Goal: Task Accomplishment & Management: Complete application form

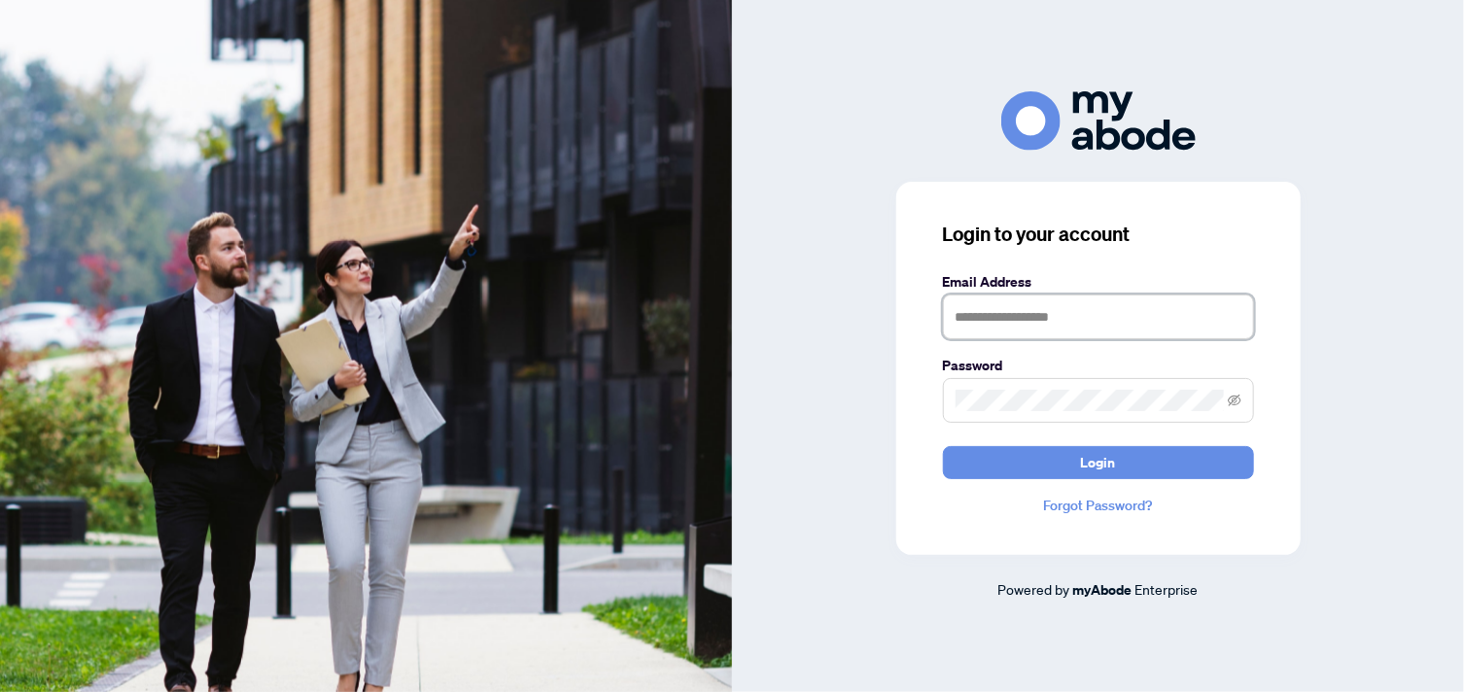
click at [1011, 326] on input "text" at bounding box center [1098, 317] width 311 height 45
type input "**********"
click at [943, 446] on button "Login" at bounding box center [1098, 462] width 311 height 33
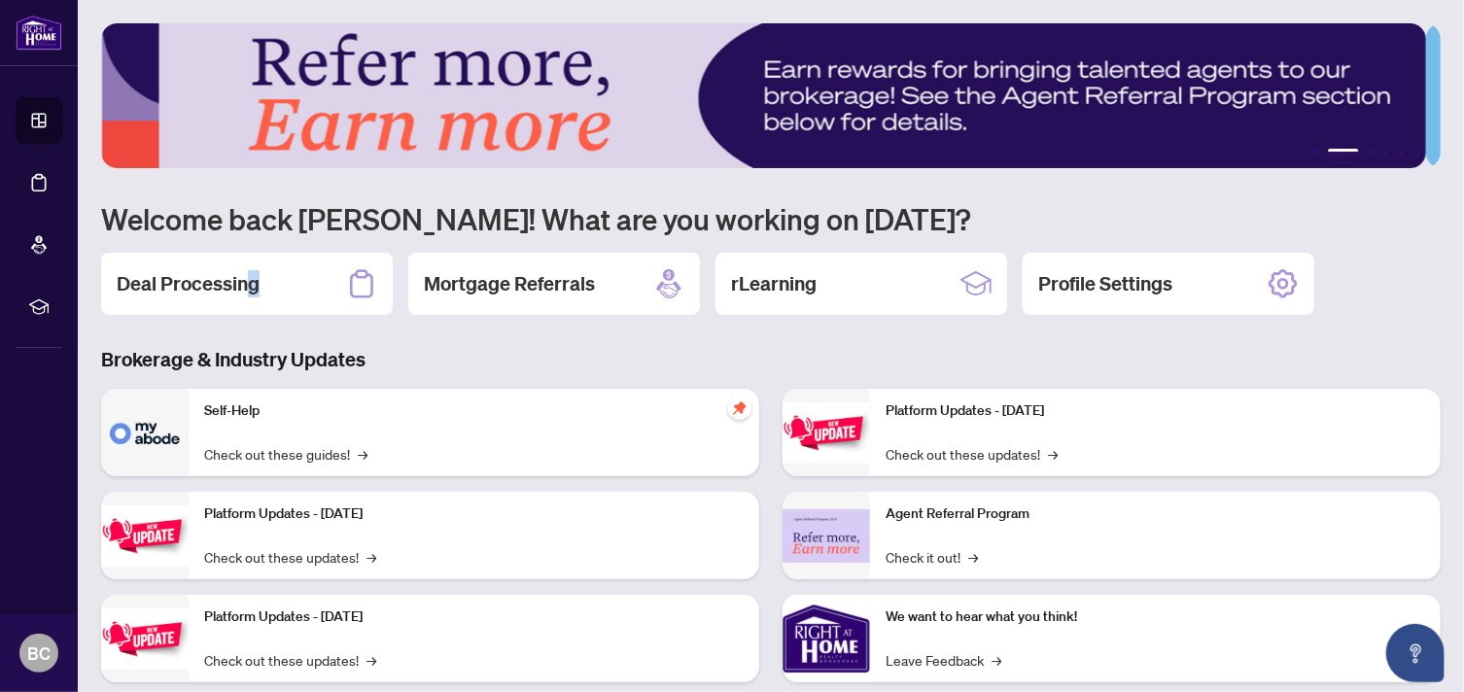
click at [255, 285] on h2 "Deal Processing" at bounding box center [188, 283] width 143 height 27
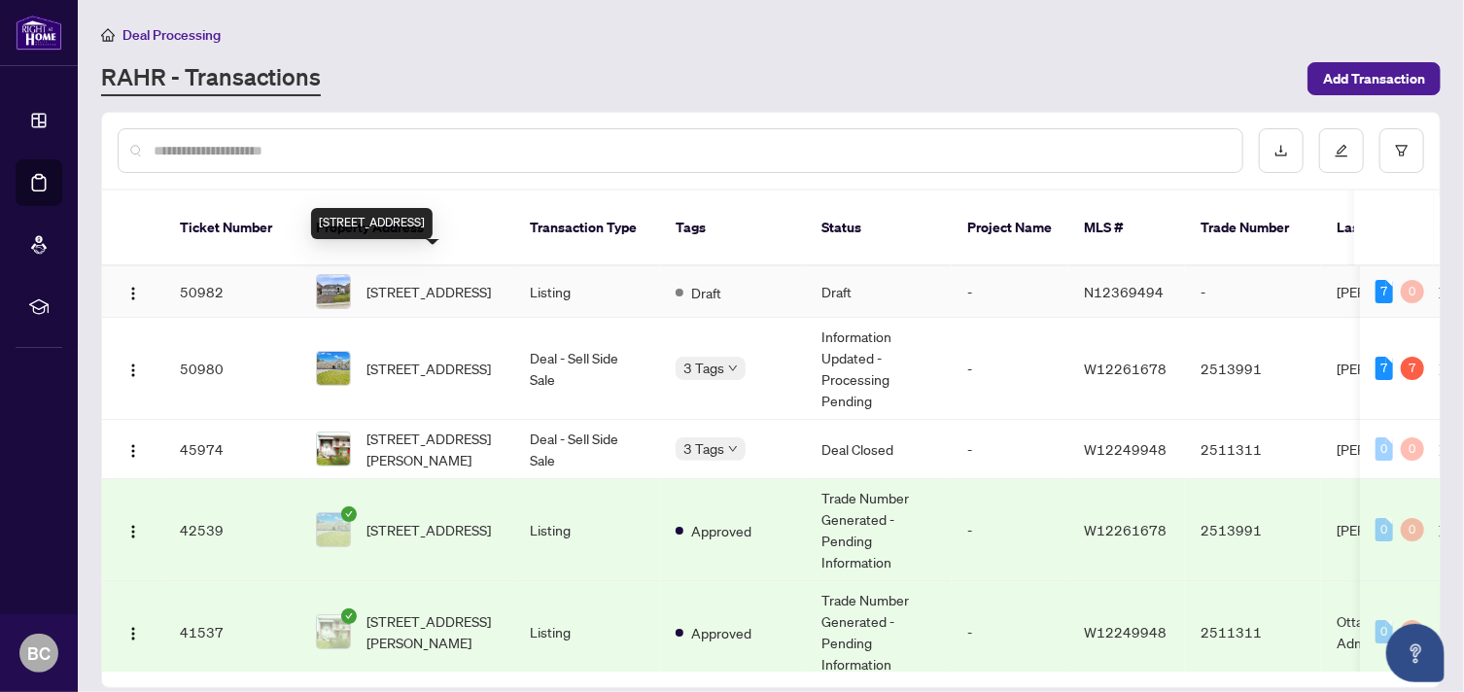
click at [400, 281] on span "[STREET_ADDRESS]" at bounding box center [428, 291] width 124 height 21
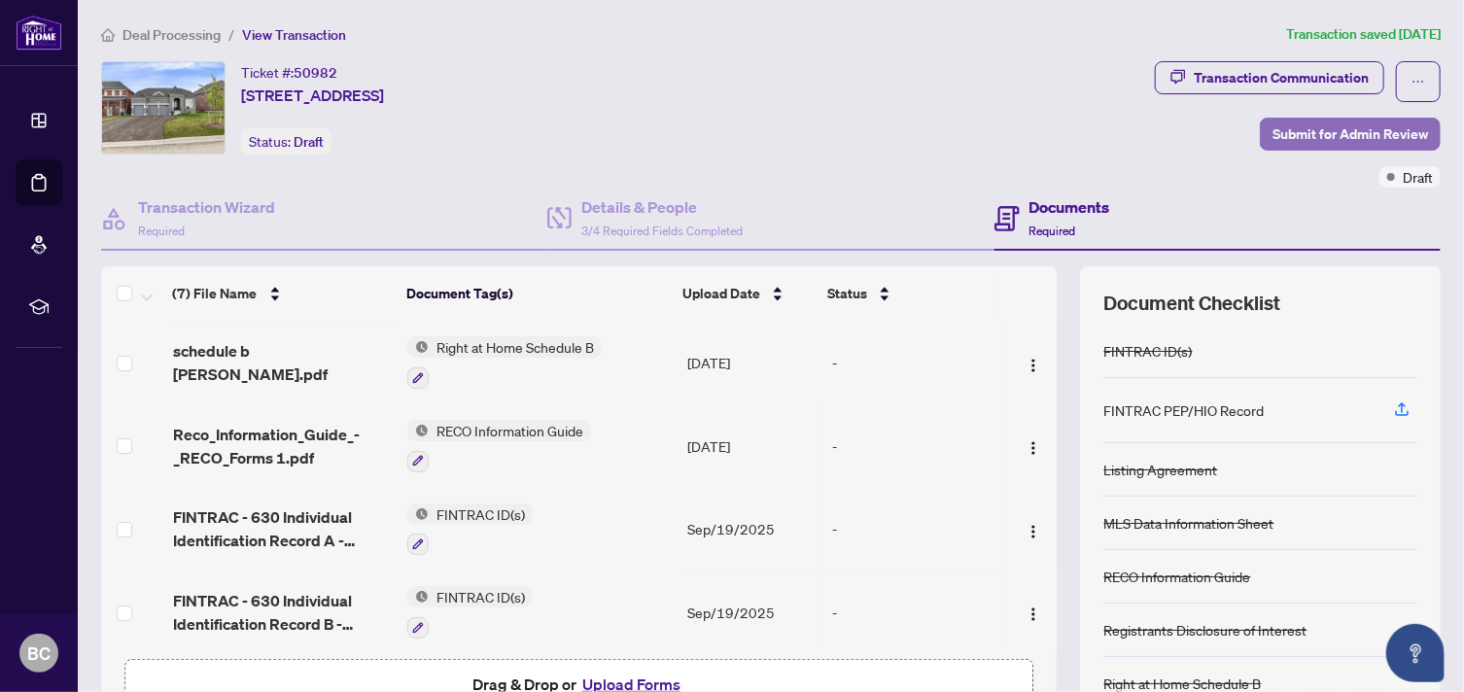
click at [1293, 129] on span "Submit for Admin Review" at bounding box center [1350, 134] width 156 height 31
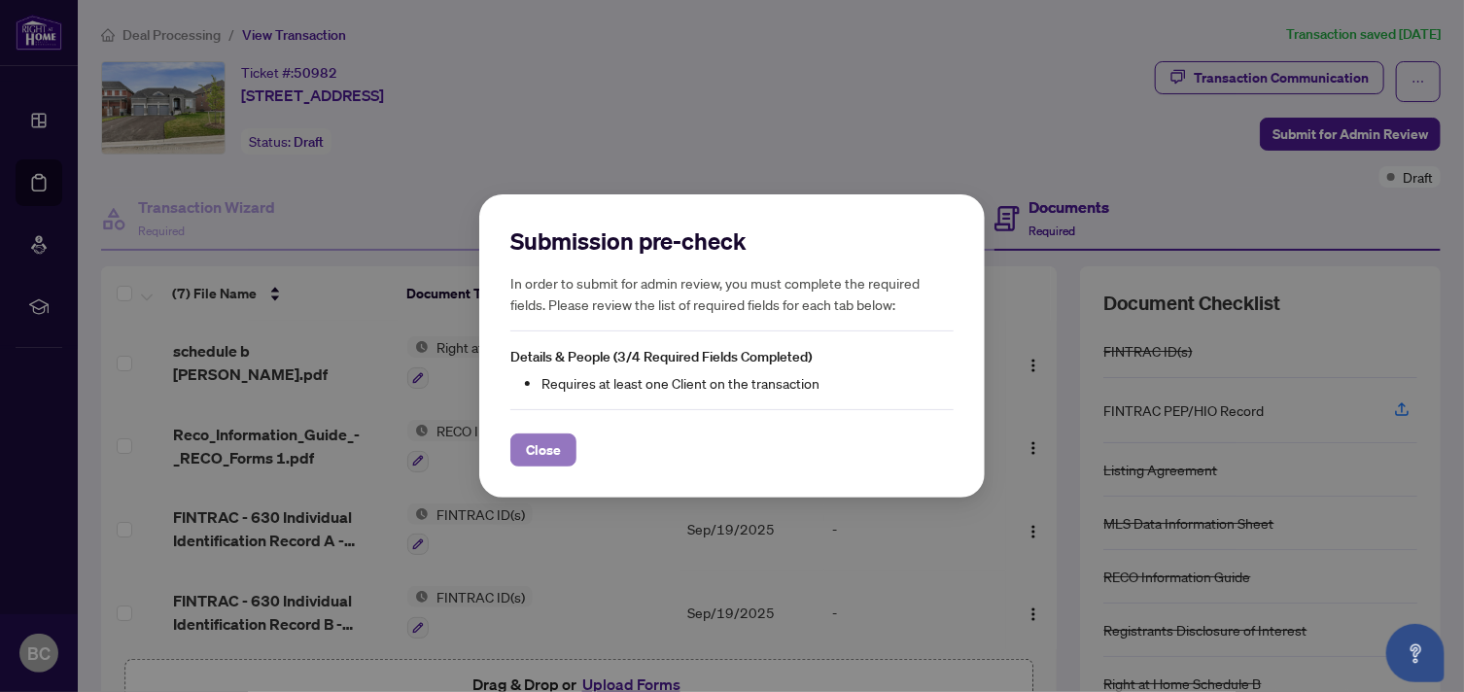
click at [545, 444] on span "Close" at bounding box center [543, 449] width 35 height 31
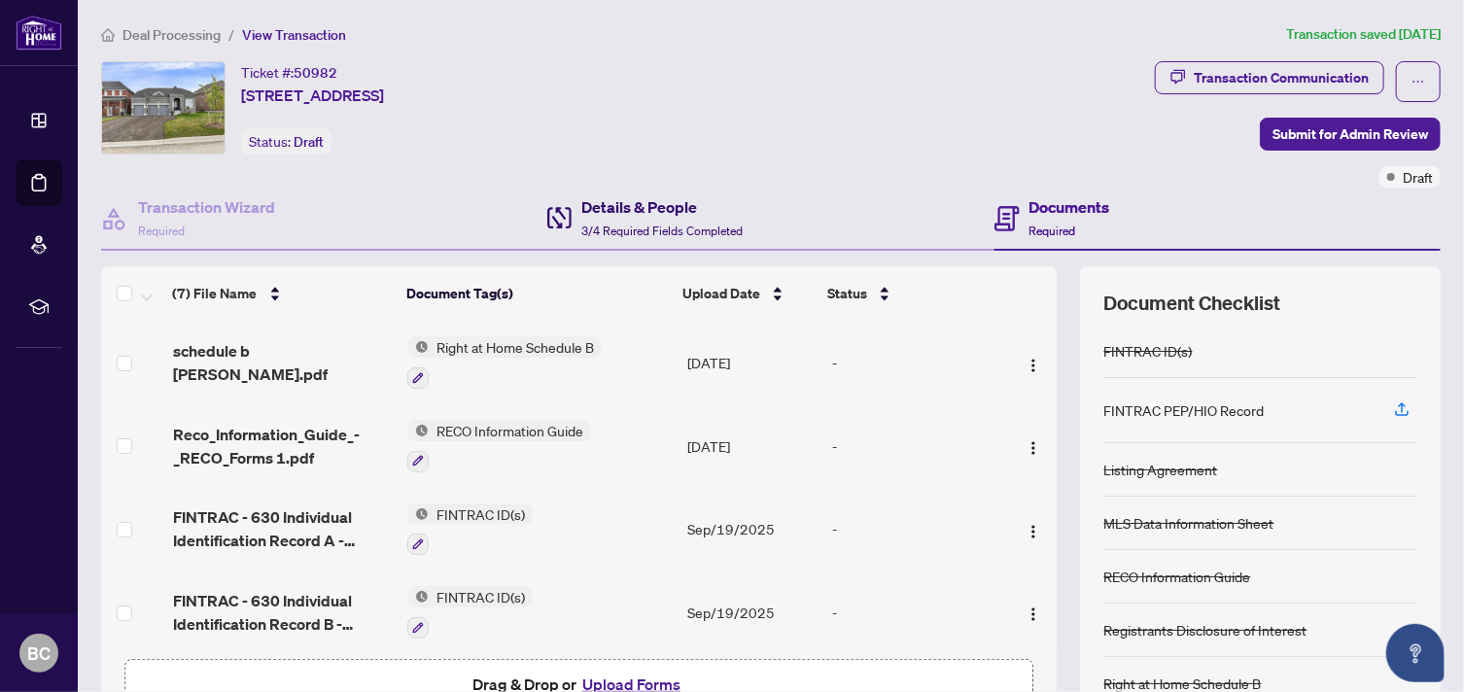
click at [599, 209] on h4 "Details & People" at bounding box center [661, 206] width 161 height 23
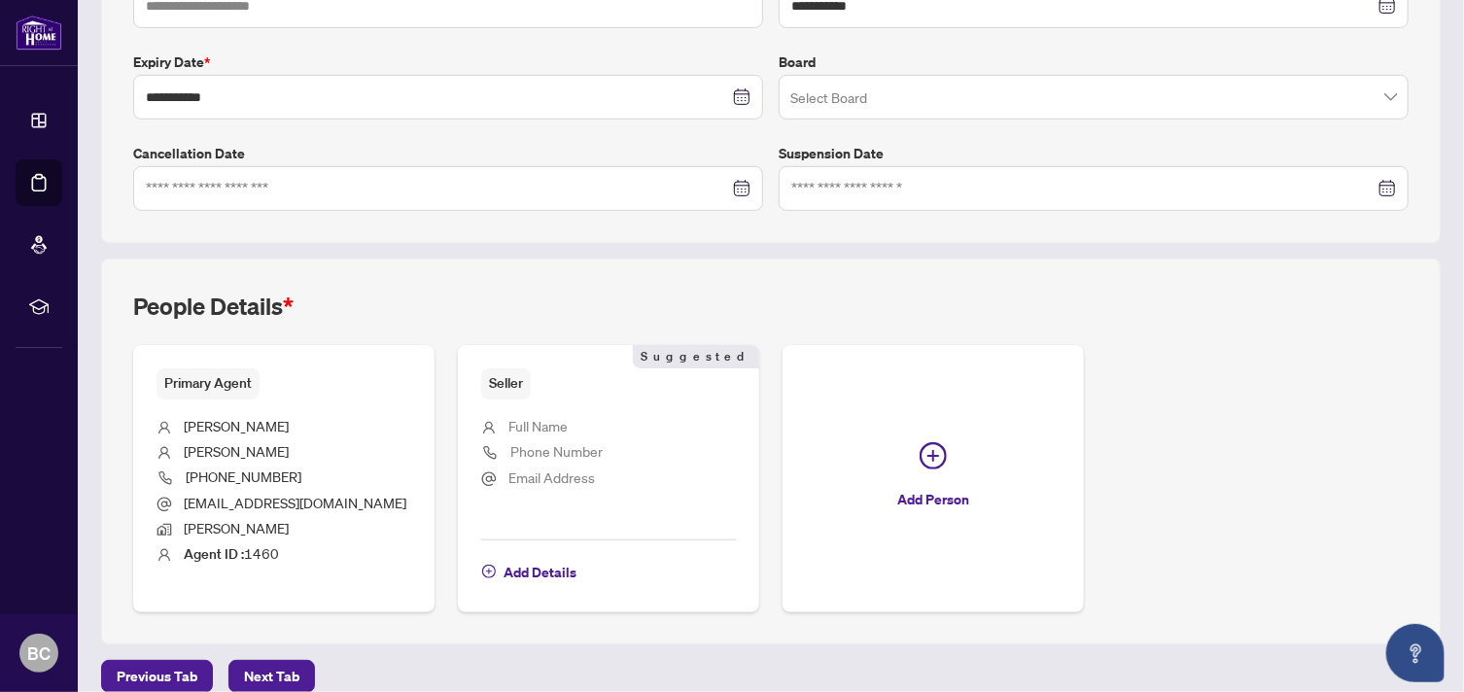
scroll to position [503, 0]
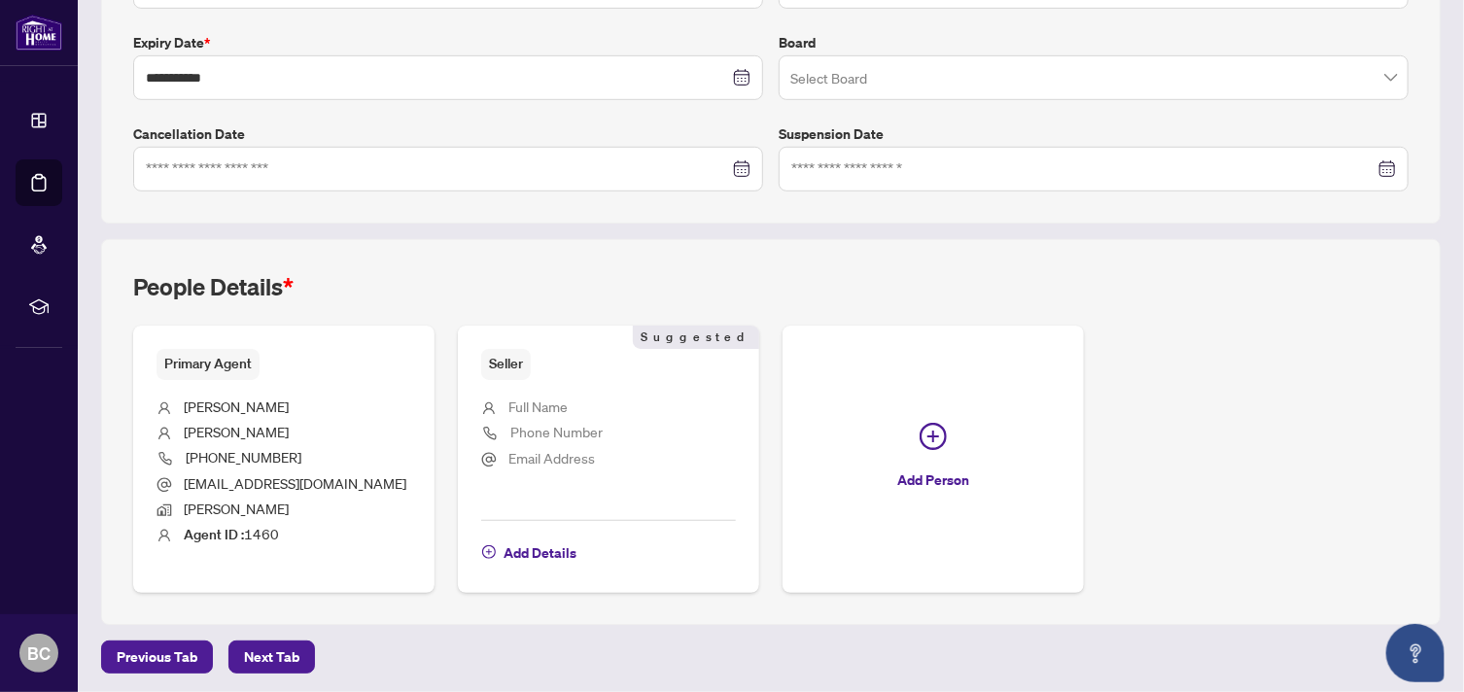
click at [497, 408] on li "Full Name" at bounding box center [608, 408] width 255 height 25
click at [503, 559] on span "Add Details" at bounding box center [539, 553] width 73 height 31
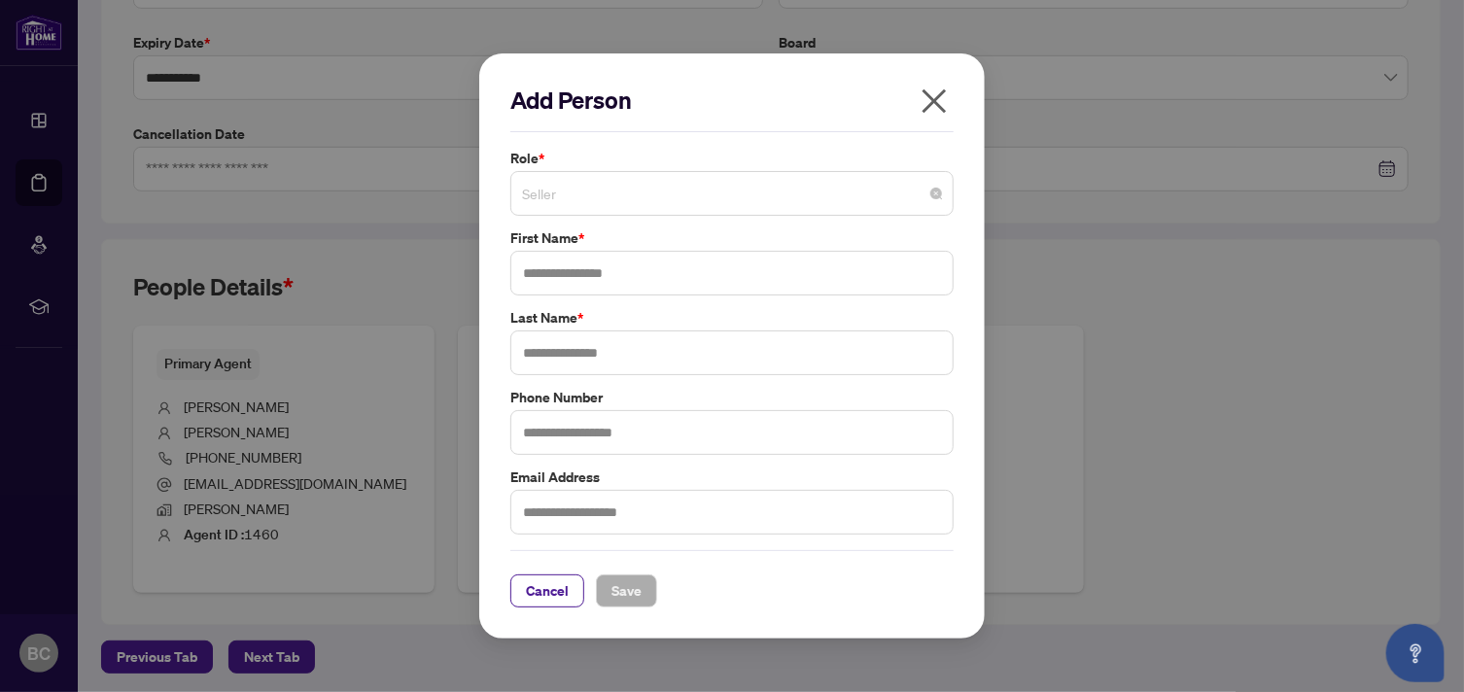
click at [537, 206] on span "Seller" at bounding box center [732, 193] width 420 height 37
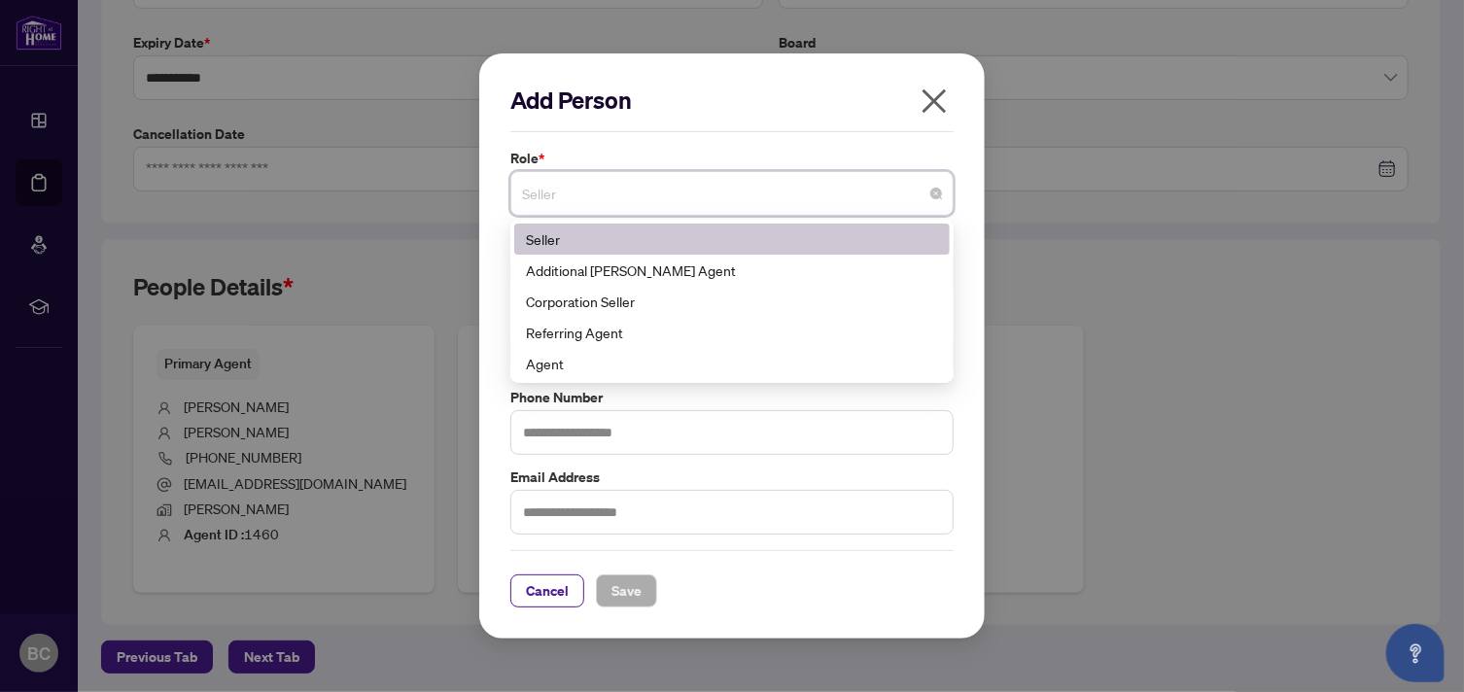
click at [539, 236] on div "Seller" at bounding box center [732, 238] width 412 height 21
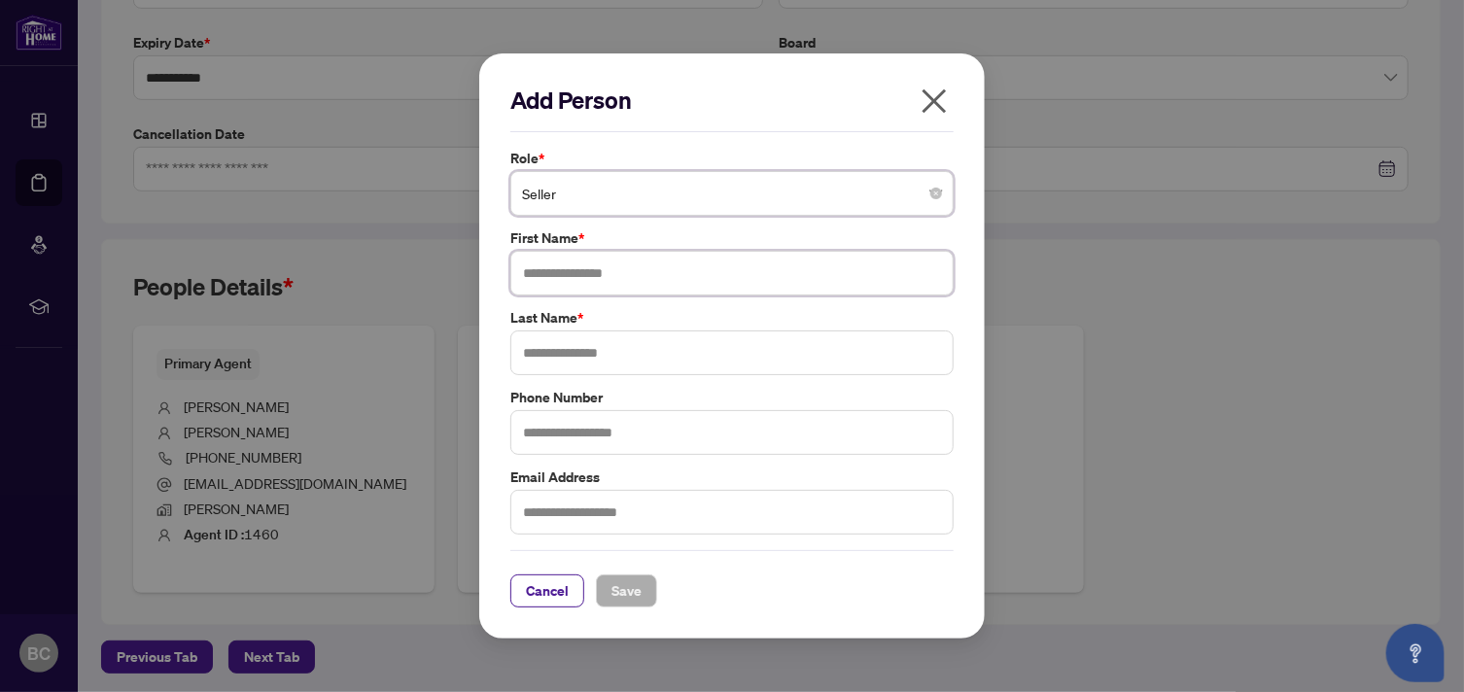
click at [538, 279] on input "text" at bounding box center [731, 273] width 443 height 45
type input "*****"
click at [934, 97] on icon "close" at bounding box center [934, 101] width 31 height 31
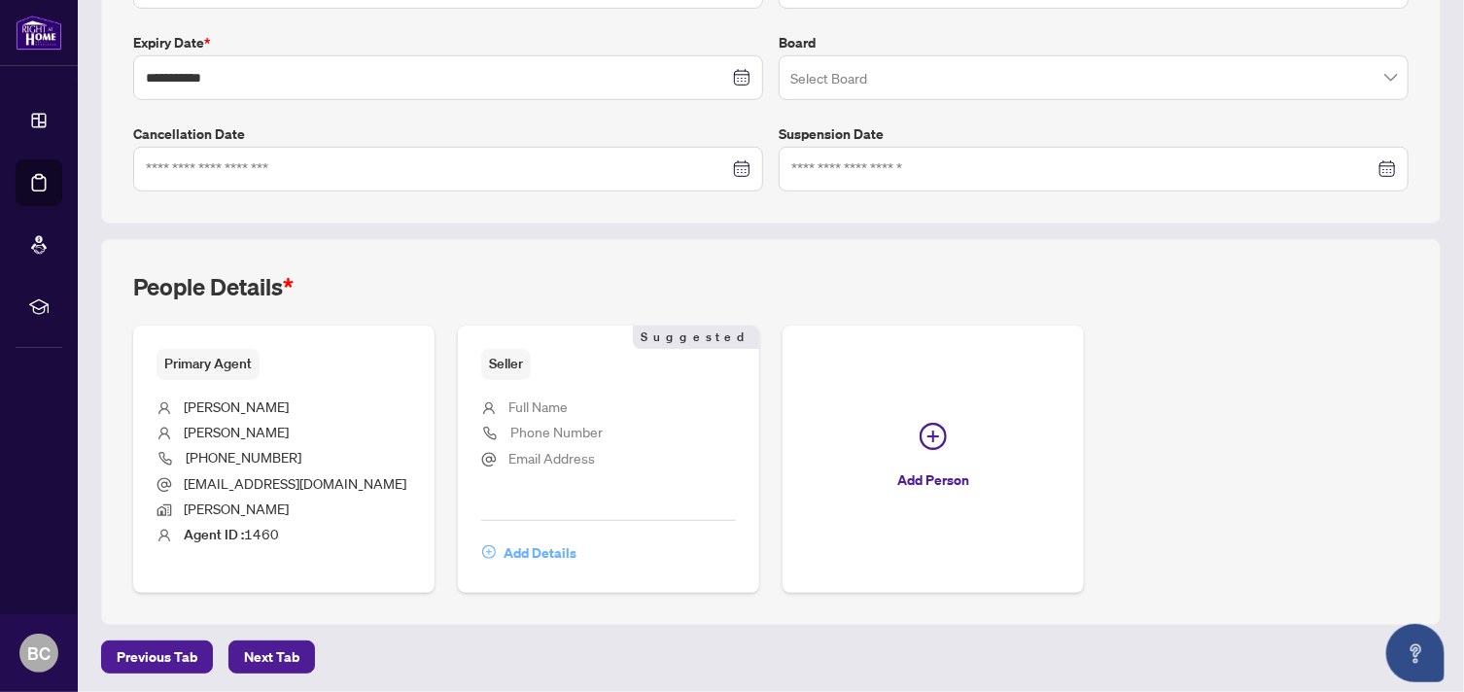
click at [509, 547] on span "Add Details" at bounding box center [539, 553] width 73 height 31
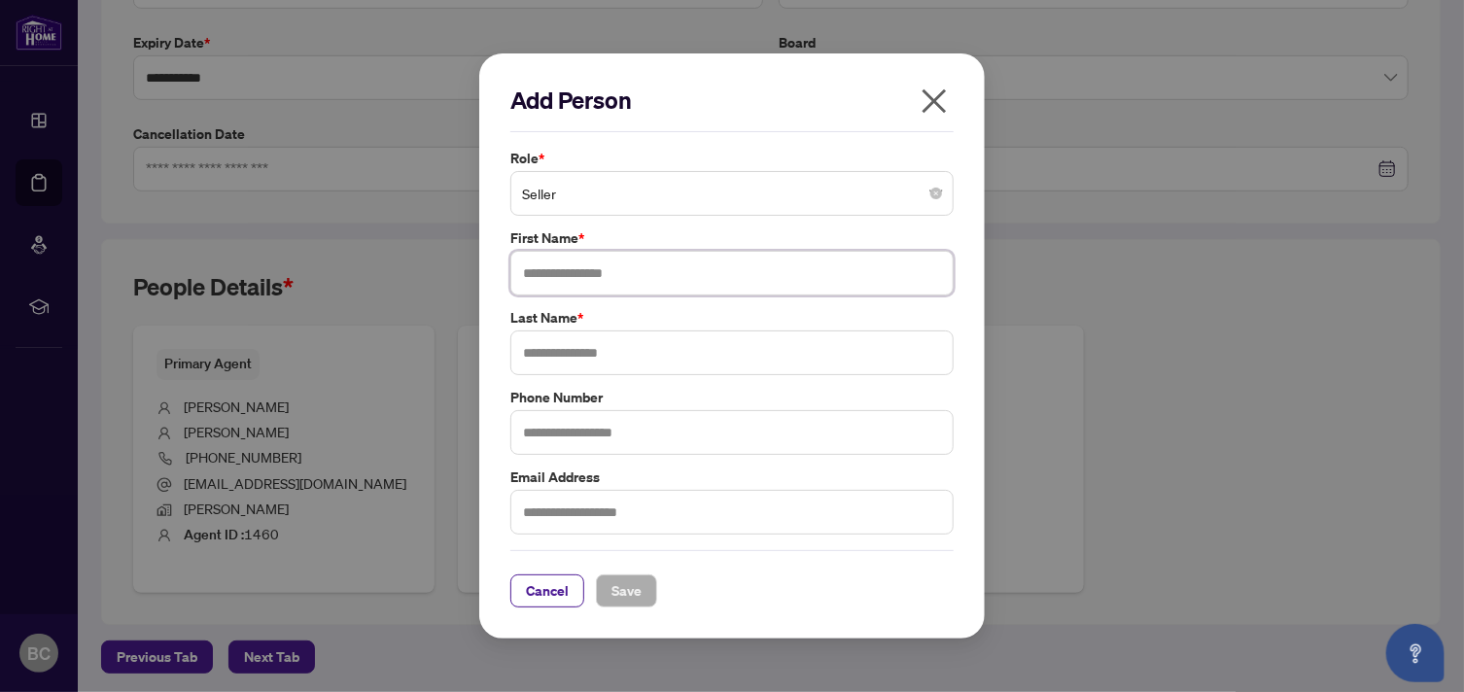
click at [552, 281] on input "text" at bounding box center [731, 273] width 443 height 45
type input "*****"
click at [548, 348] on input "text" at bounding box center [731, 352] width 443 height 45
type input "*******"
click at [630, 590] on span "Save" at bounding box center [626, 590] width 30 height 31
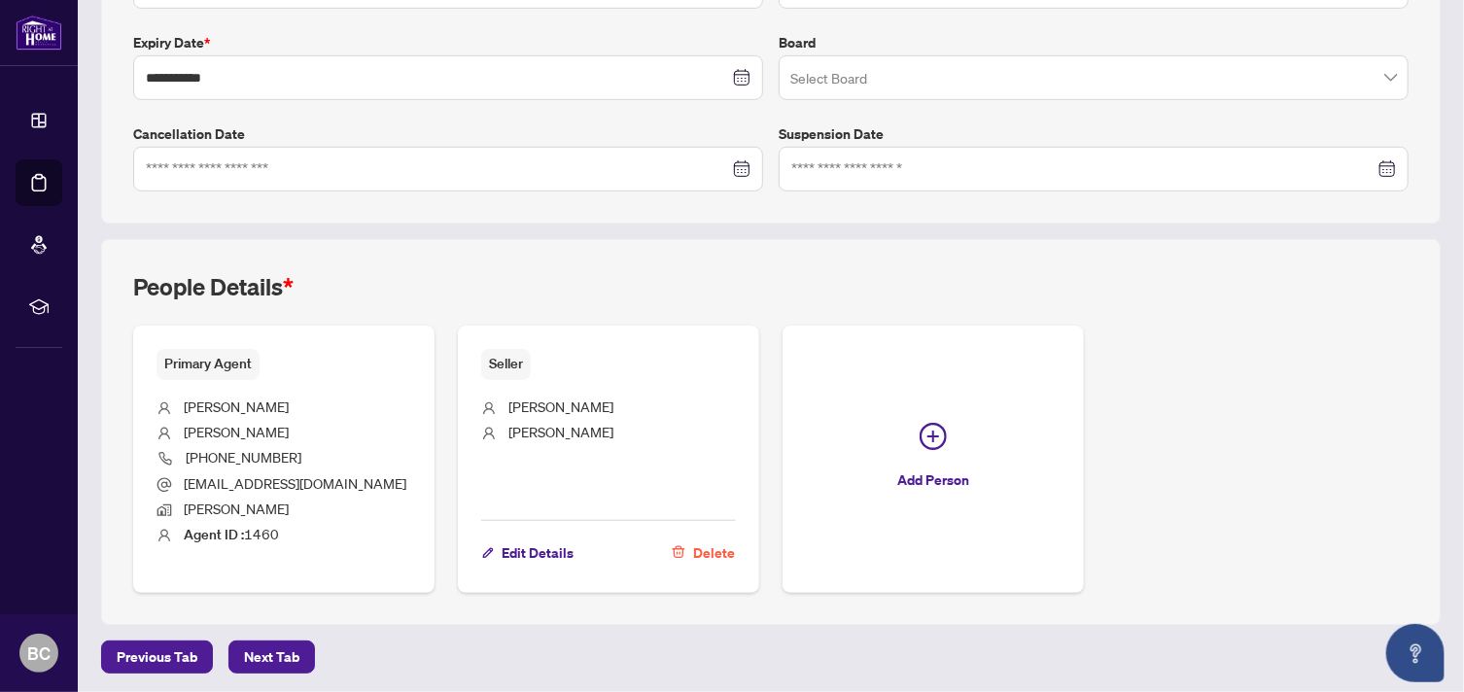
click at [296, 619] on div "People Details * Primary Agent [PERSON_NAME] [PHONE_NUMBER] [EMAIL_ADDRESS][DOM…" at bounding box center [770, 431] width 1339 height 385
click at [280, 658] on span "Next Tab" at bounding box center [271, 657] width 55 height 31
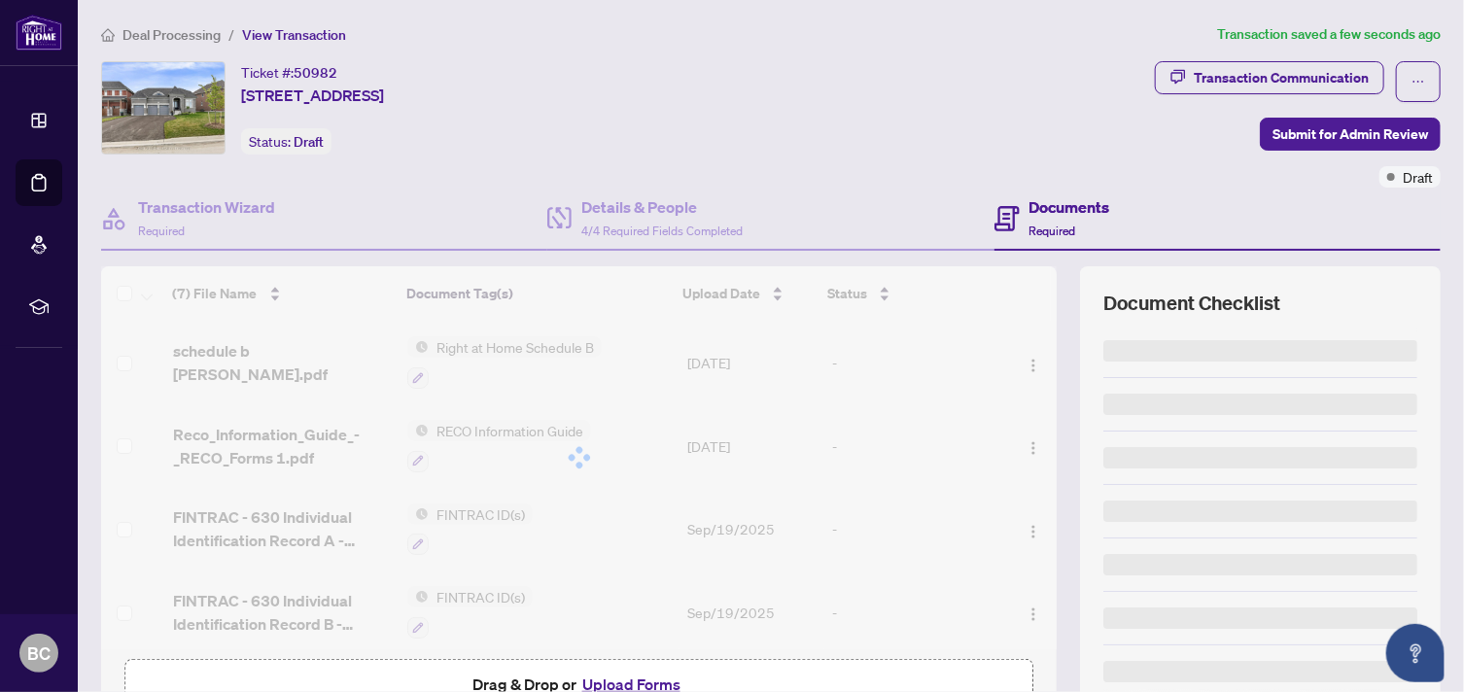
drag, startPoint x: 280, startPoint y: 658, endPoint x: 338, endPoint y: 653, distance: 58.5
click at [338, 653] on div "(7) File Name Document Tag(s) Upload Date Status schedule b [PERSON_NAME].pdf R…" at bounding box center [578, 504] width 955 height 476
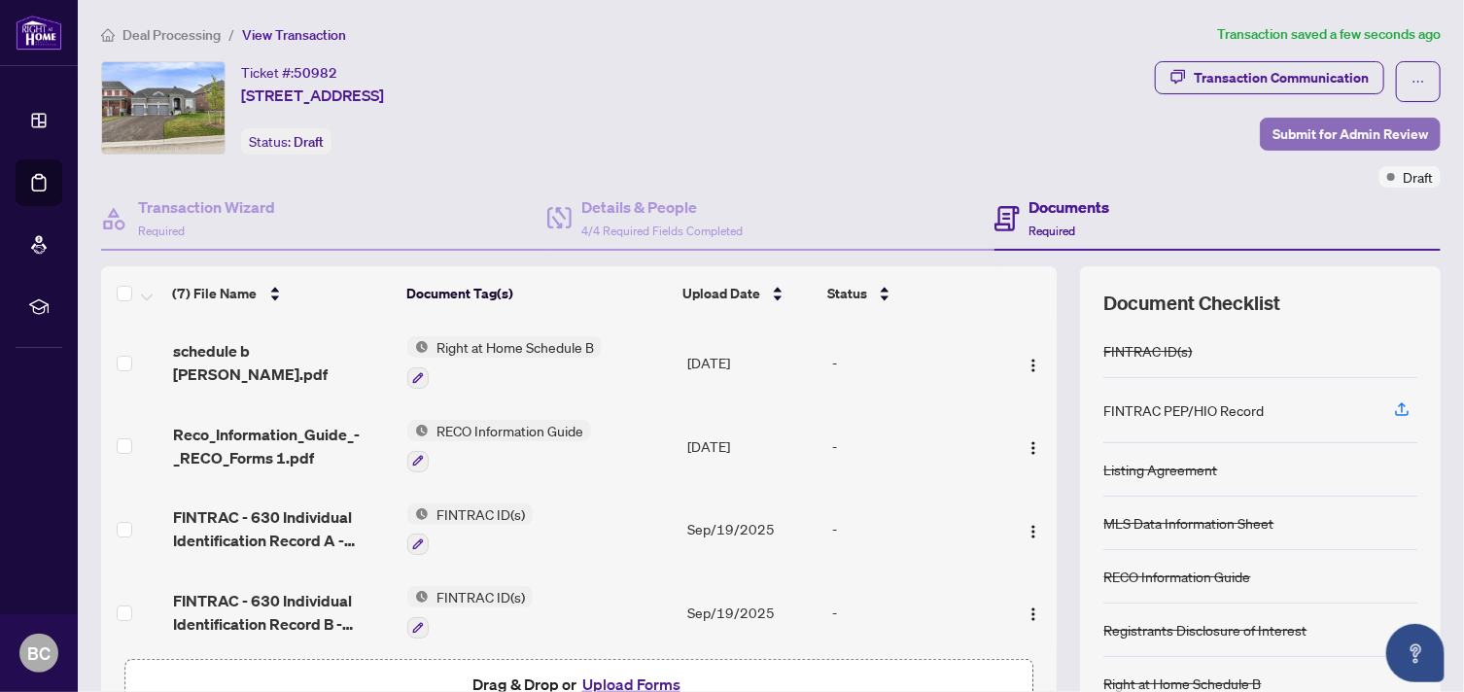
click at [1281, 140] on span "Submit for Admin Review" at bounding box center [1350, 134] width 156 height 31
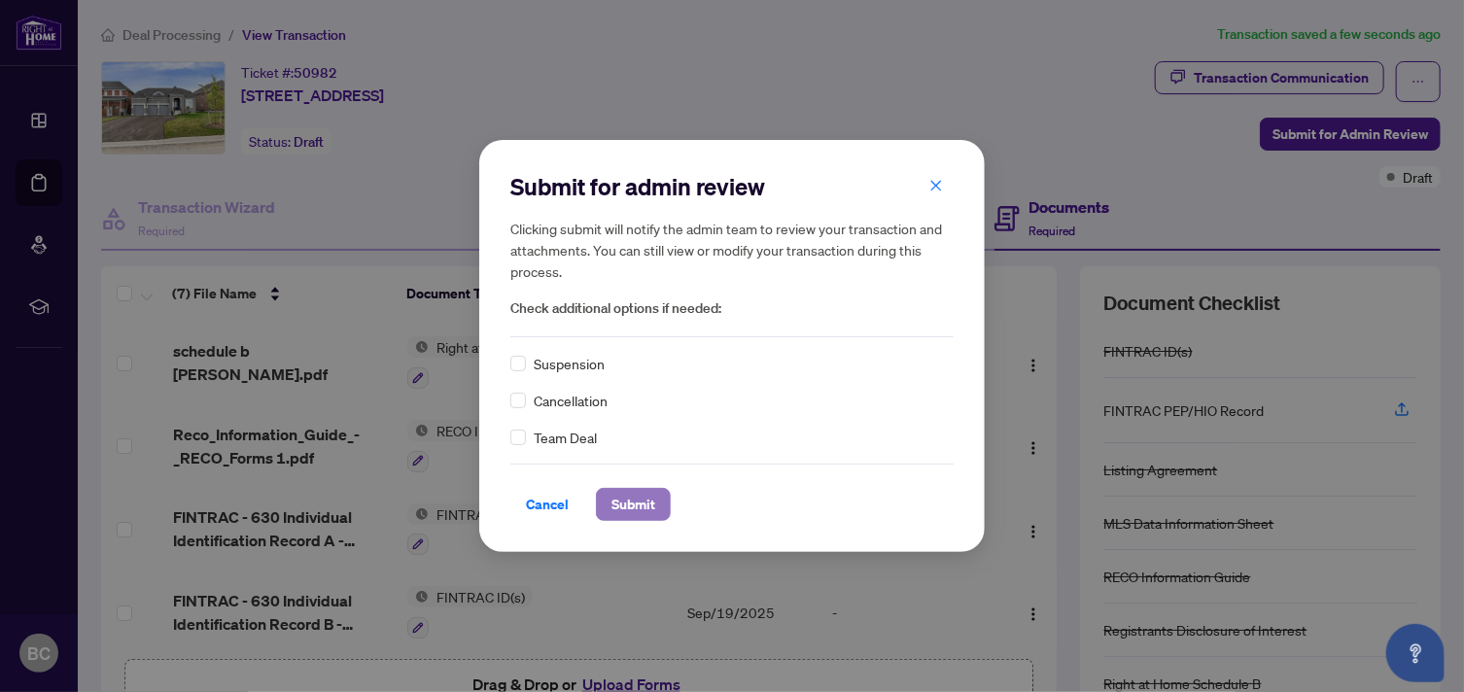
click at [649, 505] on span "Submit" at bounding box center [633, 504] width 44 height 31
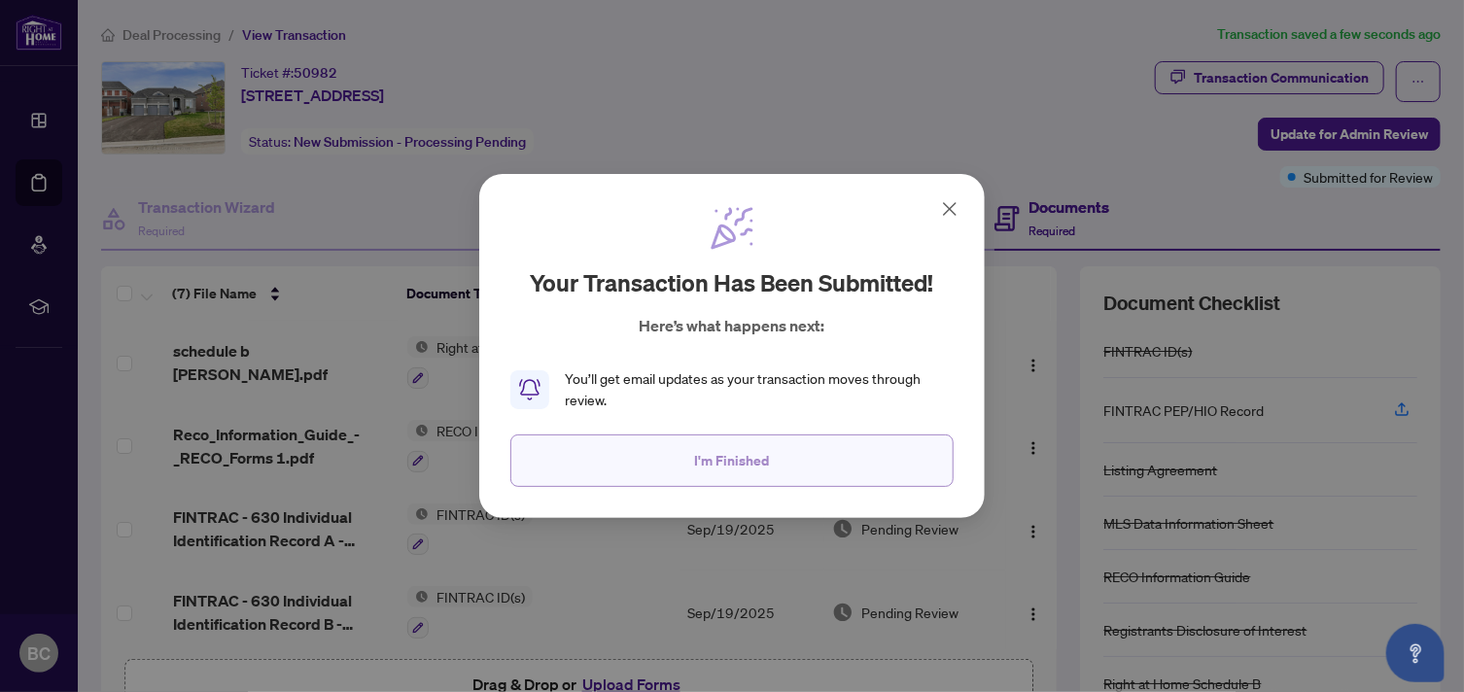
click at [718, 466] on span "I'm Finished" at bounding box center [732, 460] width 75 height 31
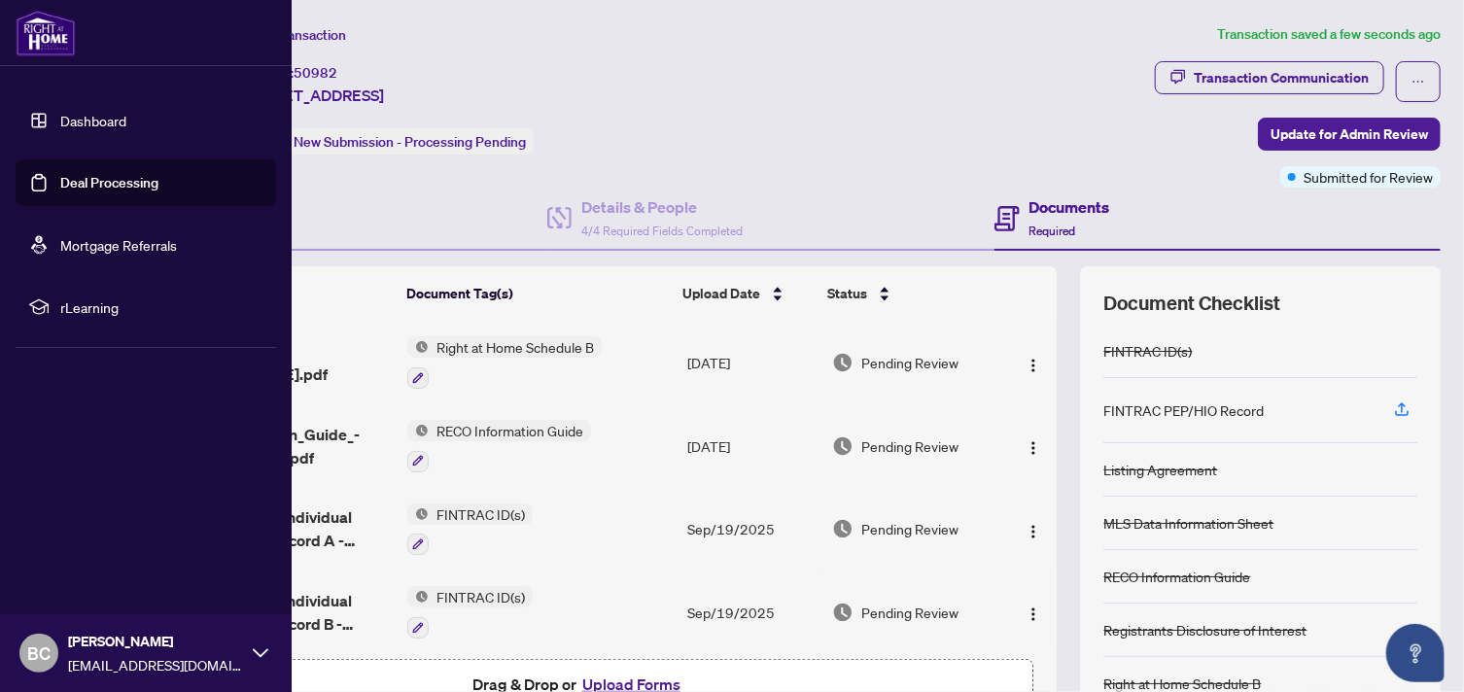
click at [40, 648] on span "BC" at bounding box center [38, 653] width 23 height 27
click at [62, 544] on span "Logout" at bounding box center [78, 537] width 44 height 31
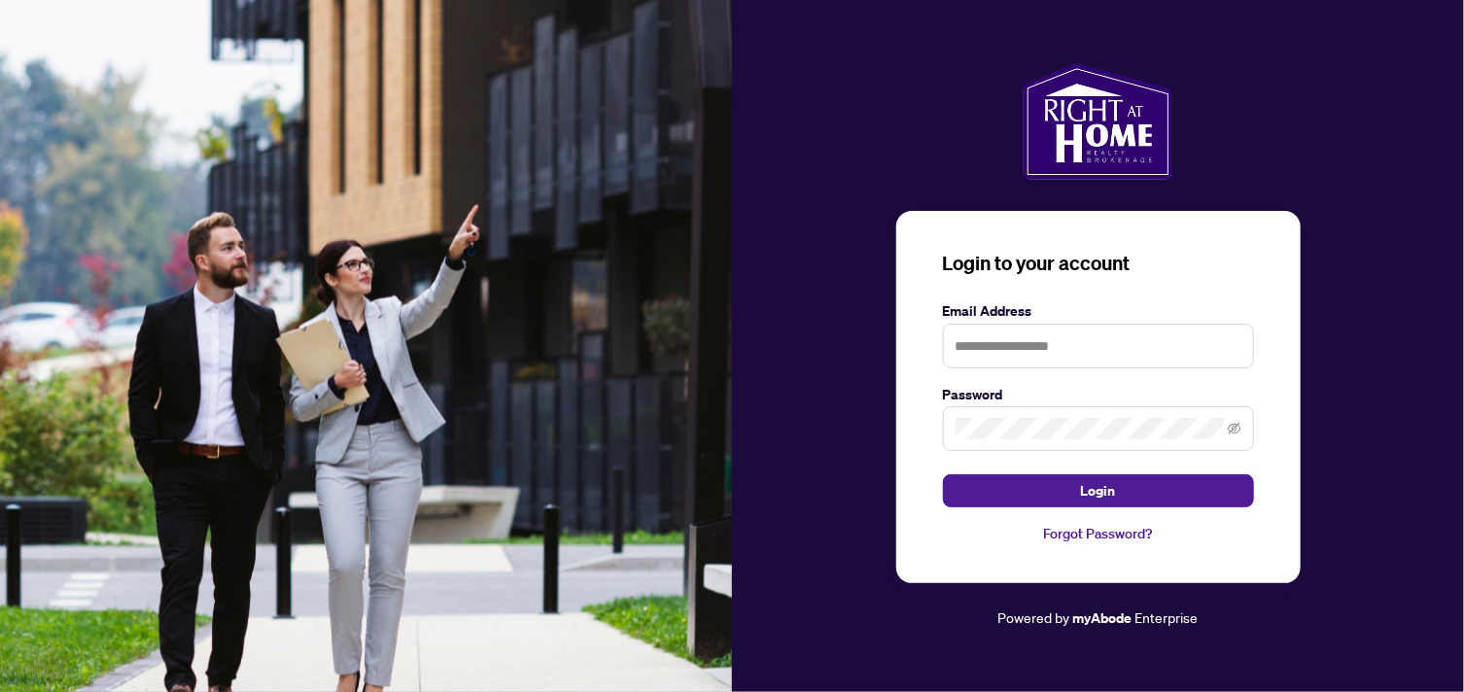
click at [62, 544] on img at bounding box center [366, 346] width 732 height 692
